Goal: Information Seeking & Learning: Learn about a topic

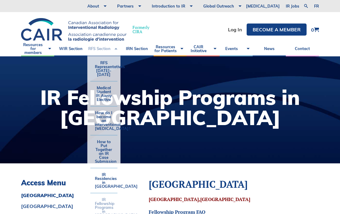
click at [96, 50] on link "RFS Section" at bounding box center [103, 48] width 33 height 15
click at [106, 47] on link "RFS Section" at bounding box center [103, 48] width 33 height 15
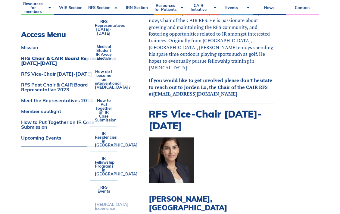
scroll to position [495, 0]
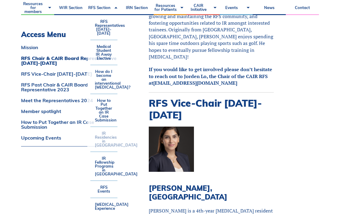
click at [104, 144] on link "IR Residencies in [GEOGRAPHIC_DATA]" at bounding box center [103, 139] width 27 height 25
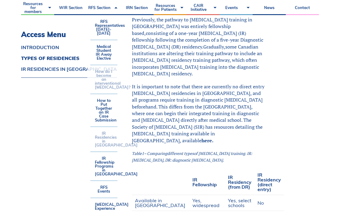
scroll to position [238, 8]
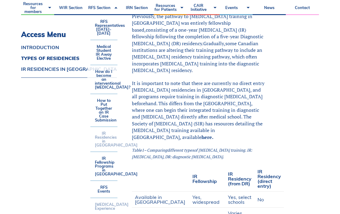
click at [106, 207] on link "[MEDICAL_DATA] Experience" at bounding box center [103, 206] width 27 height 17
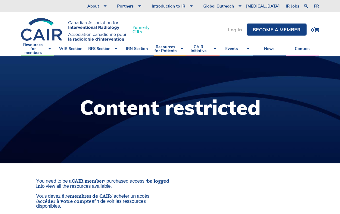
click at [234, 27] on link "Log In" at bounding box center [235, 29] width 14 height 5
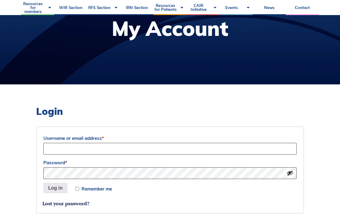
scroll to position [95, 0]
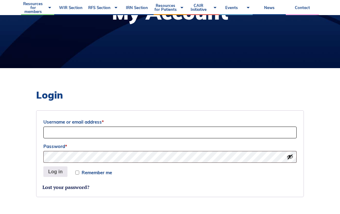
click at [122, 128] on input "Username or email address *" at bounding box center [169, 132] width 253 height 12
type input "tiffany.ni@mail.utoronto.ca"
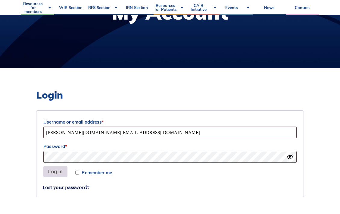
click at [58, 172] on button "Log in" at bounding box center [55, 171] width 24 height 11
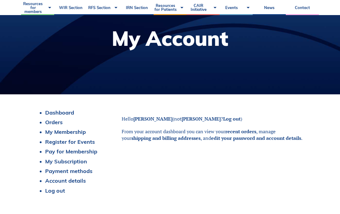
scroll to position [51, 0]
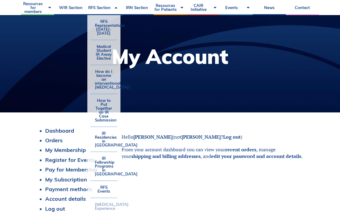
click at [103, 204] on link "[MEDICAL_DATA] Experience" at bounding box center [103, 206] width 27 height 17
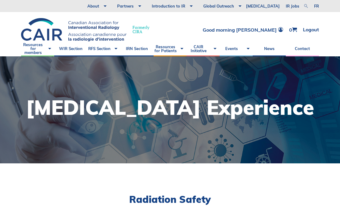
click at [305, 5] on link at bounding box center [305, 5] width 7 height 7
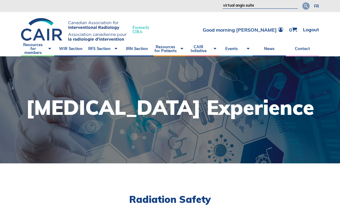
type input "virtual angio suite"
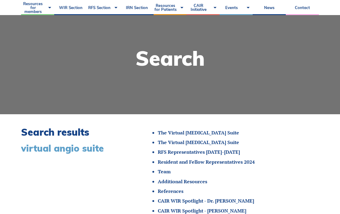
scroll to position [49, 0]
click at [187, 132] on link "The Virtual [MEDICAL_DATA] Suite" at bounding box center [198, 132] width 81 height 7
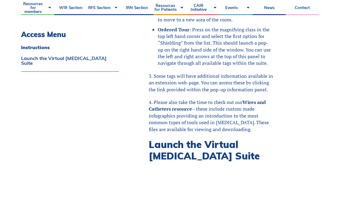
scroll to position [310, 0]
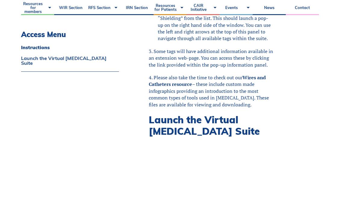
click at [128, 112] on div "Access Menu Instructions Launch the Virtual [MEDICAL_DATA] Suite Instructions T…" at bounding box center [170, 69] width 298 height 433
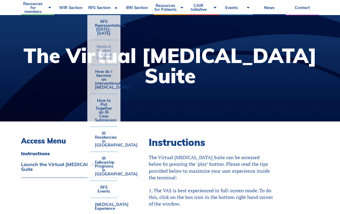
scroll to position [43, 0]
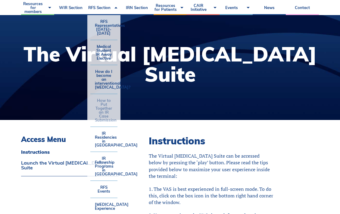
click at [105, 113] on link "How to Put Together an IR Case Submission" at bounding box center [103, 110] width 27 height 32
